Goal: Transaction & Acquisition: Purchase product/service

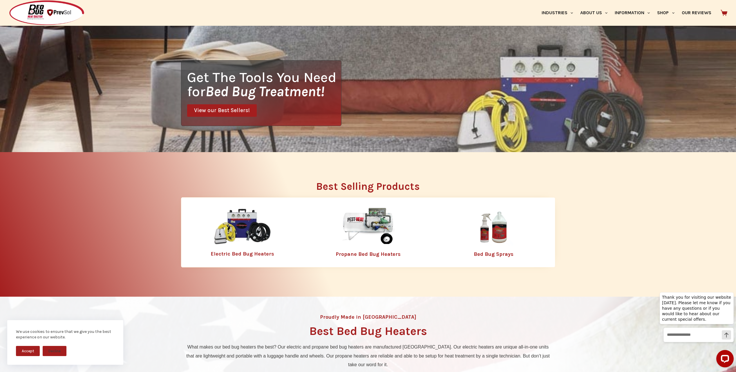
scroll to position [182, 0]
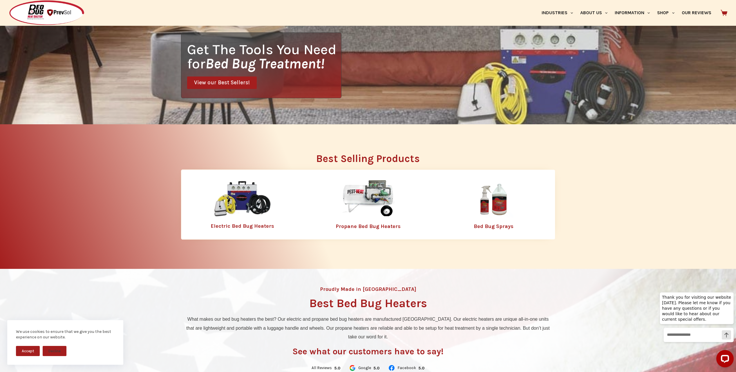
click at [496, 206] on img at bounding box center [493, 199] width 75 height 38
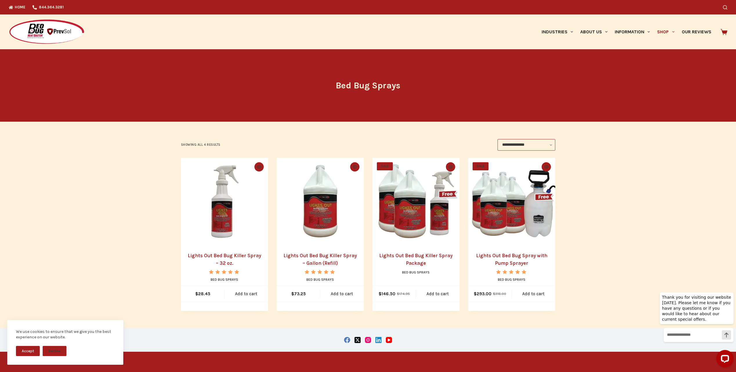
click at [507, 230] on img "Lights Out Bed Bug Spray with Pump Sprayer" at bounding box center [511, 201] width 87 height 87
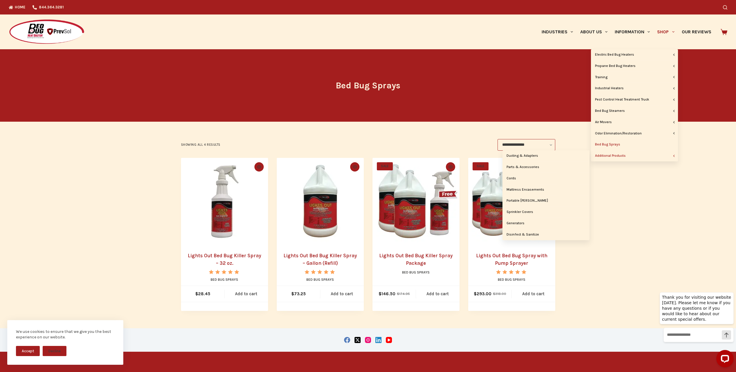
click at [621, 157] on link "Additional Products" at bounding box center [634, 156] width 87 height 11
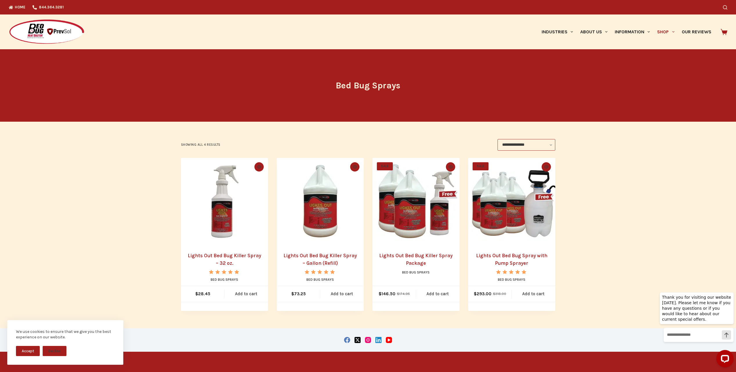
click at [146, 40] on div at bounding box center [160, 31] width 302 height 35
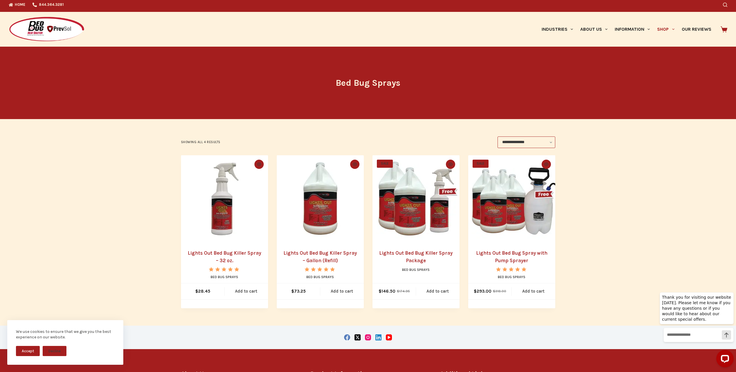
scroll to position [17, 0]
